Goal: Transaction & Acquisition: Download file/media

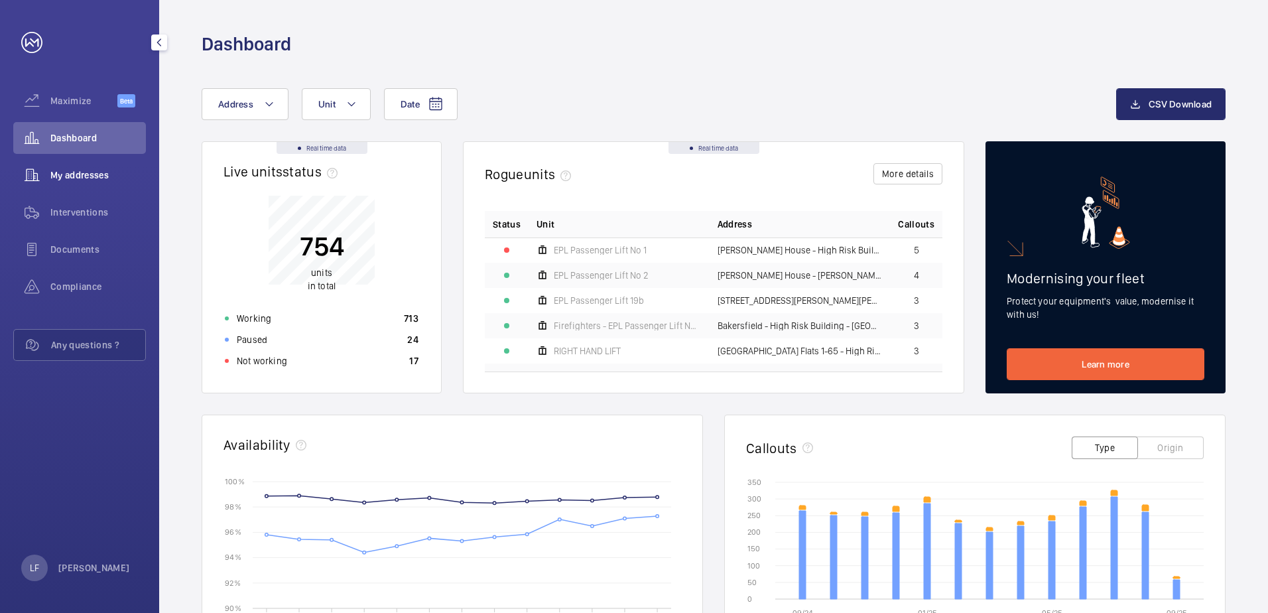
click at [105, 176] on span "My addresses" at bounding box center [98, 174] width 96 height 13
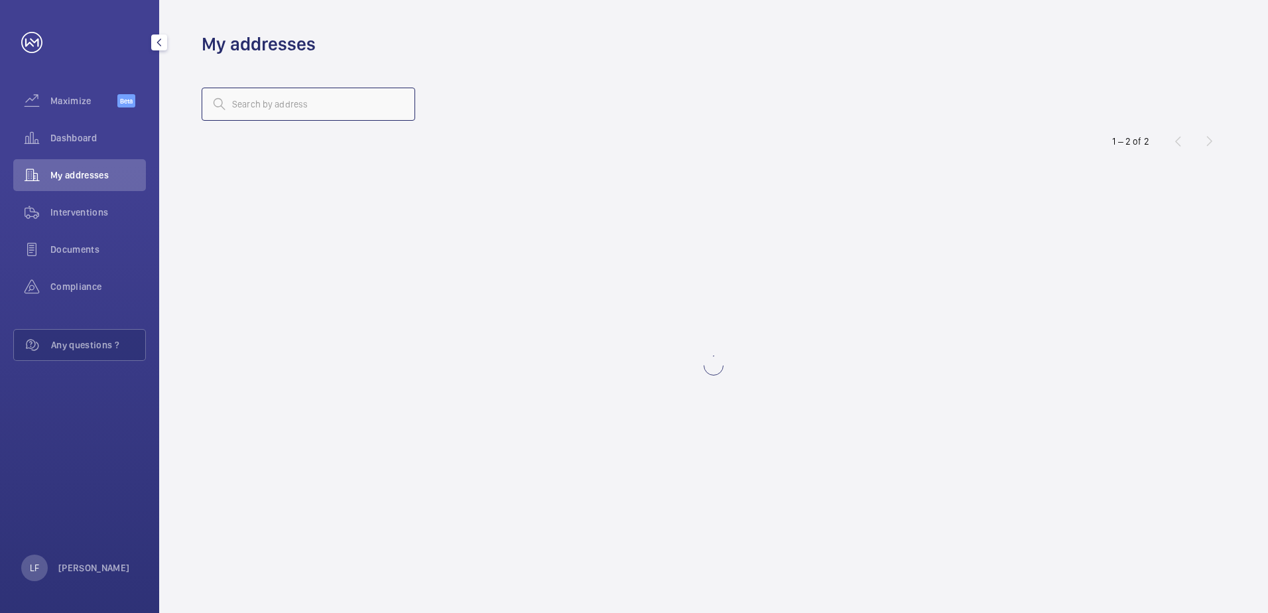
click at [277, 117] on input "text" at bounding box center [309, 104] width 214 height 33
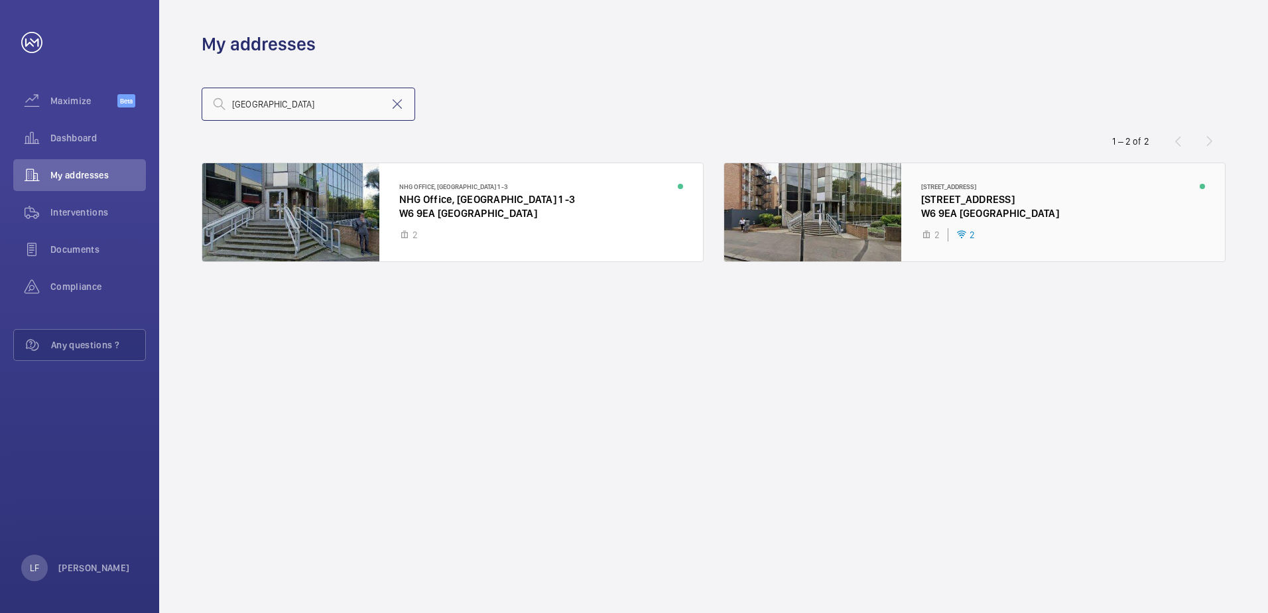
type input "[GEOGRAPHIC_DATA]"
click at [986, 205] on div at bounding box center [974, 212] width 501 height 98
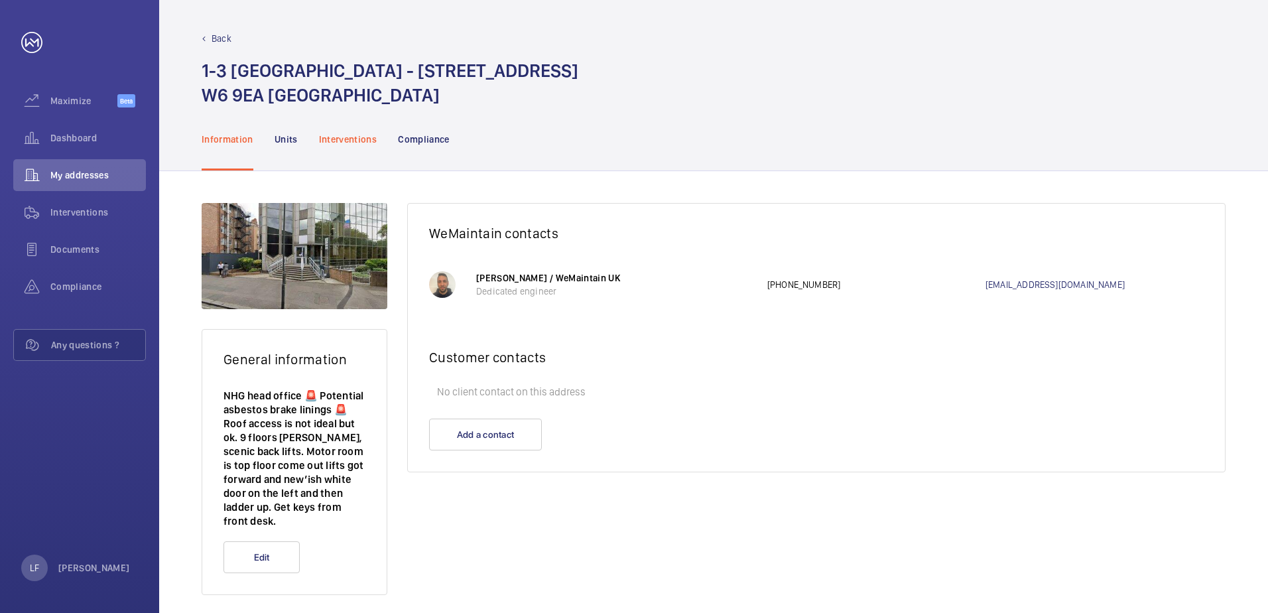
click at [361, 144] on p "Interventions" at bounding box center [348, 139] width 58 height 13
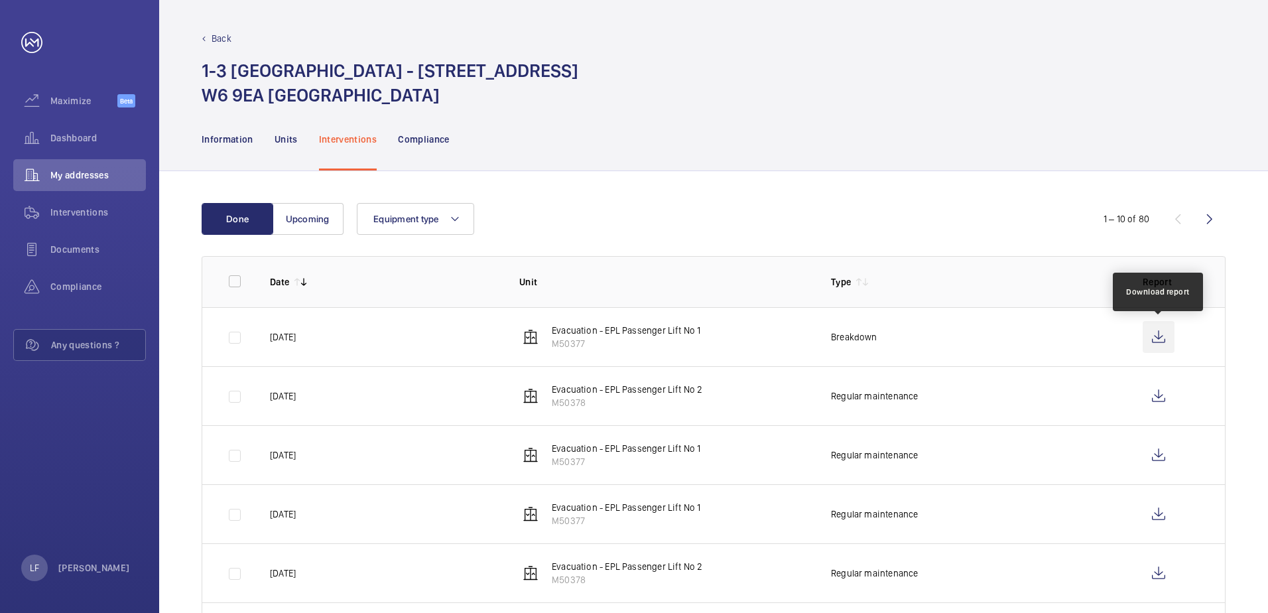
click at [1163, 340] on wm-front-icon-button at bounding box center [1159, 337] width 32 height 32
click at [966, 346] on td "Breakdown" at bounding box center [966, 336] width 312 height 59
click at [57, 143] on span "Dashboard" at bounding box center [98, 137] width 96 height 13
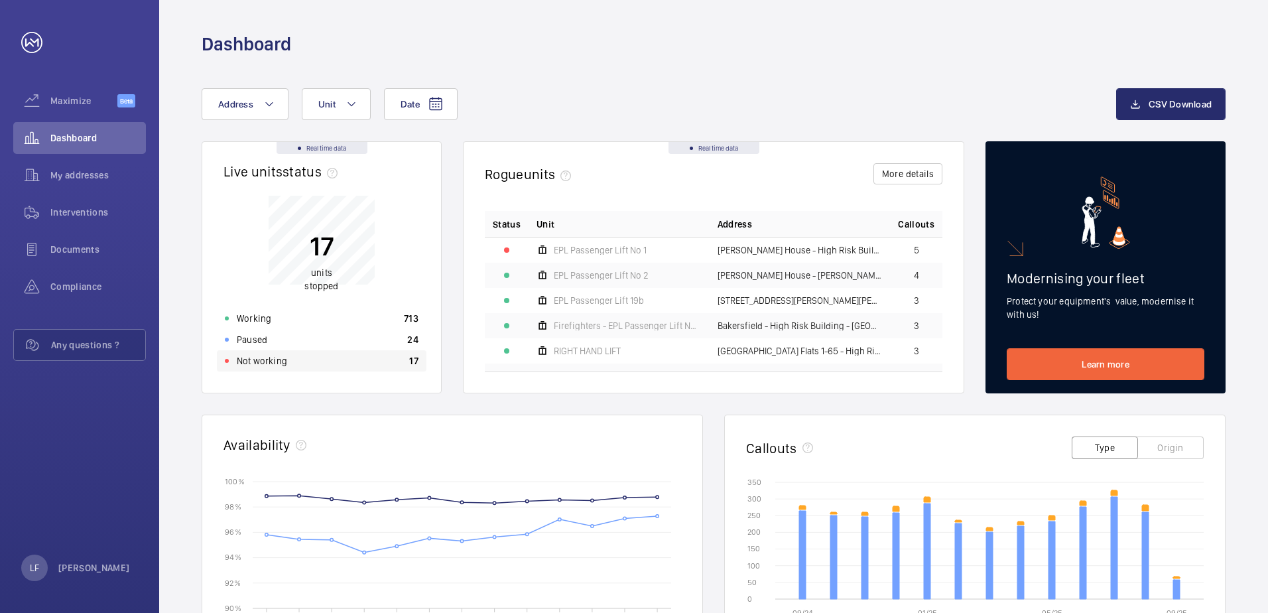
click at [289, 357] on div "Not working 17" at bounding box center [322, 360] width 210 height 21
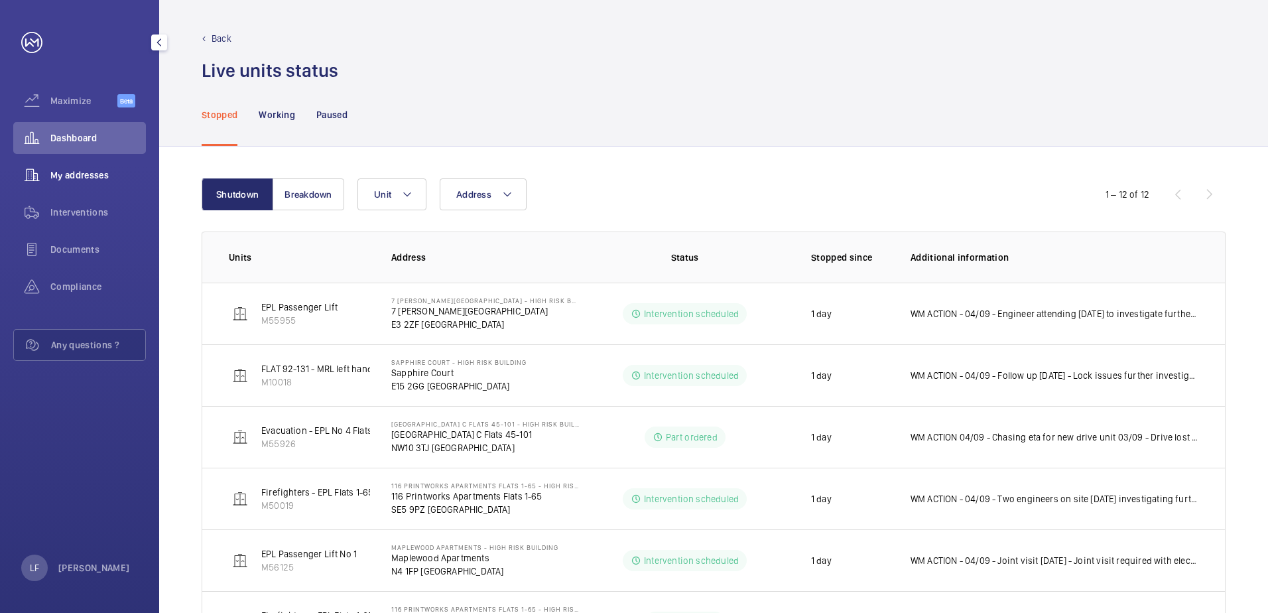
click at [80, 176] on span "My addresses" at bounding box center [98, 174] width 96 height 13
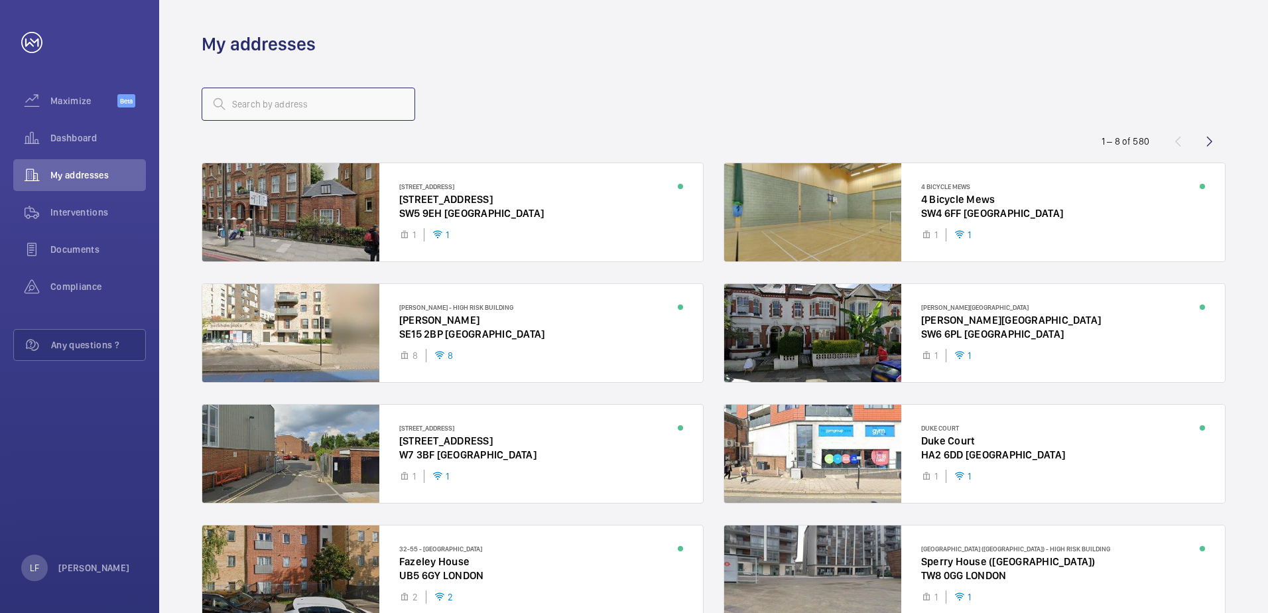
click at [283, 96] on input "text" at bounding box center [309, 104] width 214 height 33
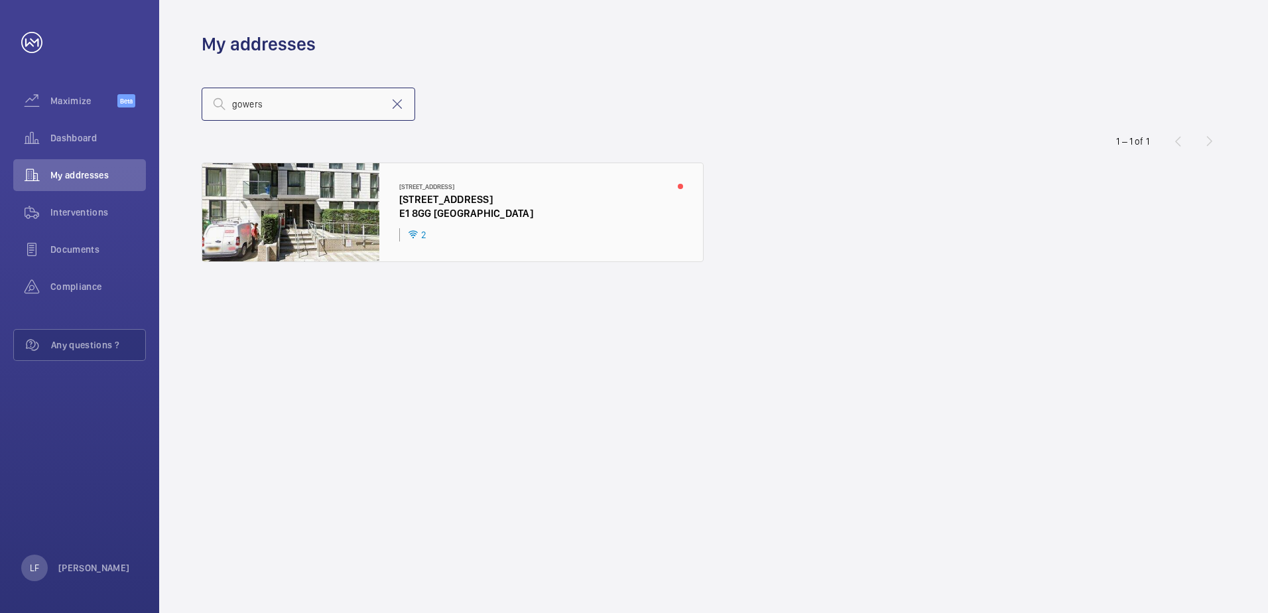
type input "gowers"
click at [412, 198] on div at bounding box center [452, 212] width 501 height 98
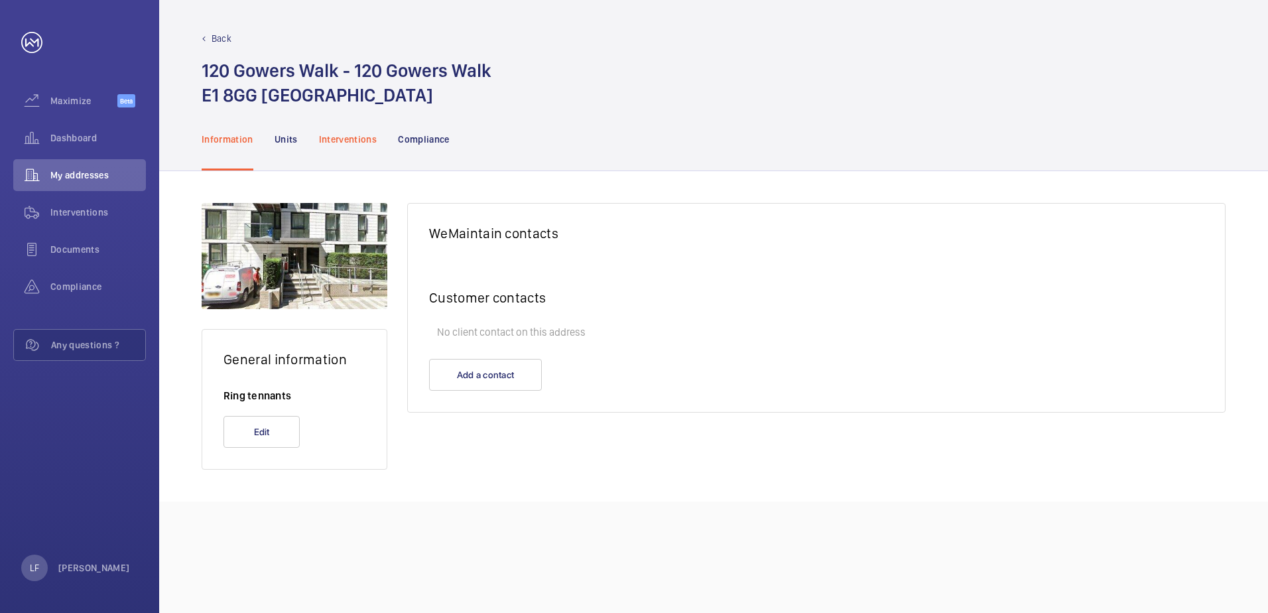
click at [346, 149] on div "Interventions" at bounding box center [348, 138] width 58 height 63
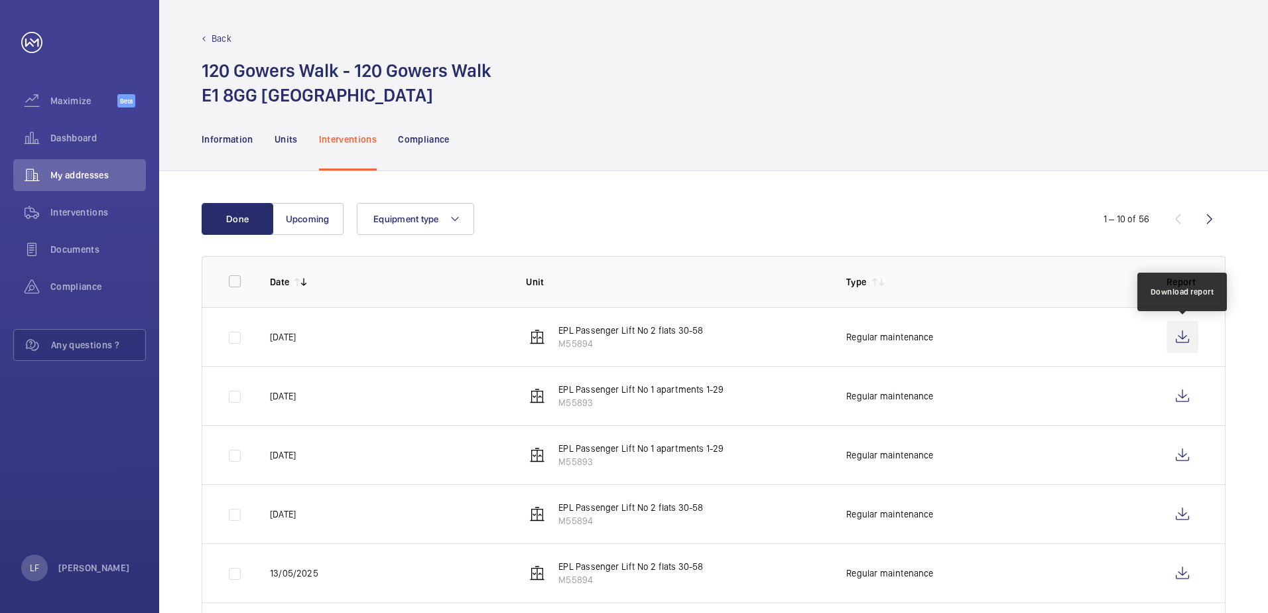
click at [1177, 339] on wm-front-icon-button at bounding box center [1183, 337] width 32 height 32
